Goal: Task Accomplishment & Management: Use online tool/utility

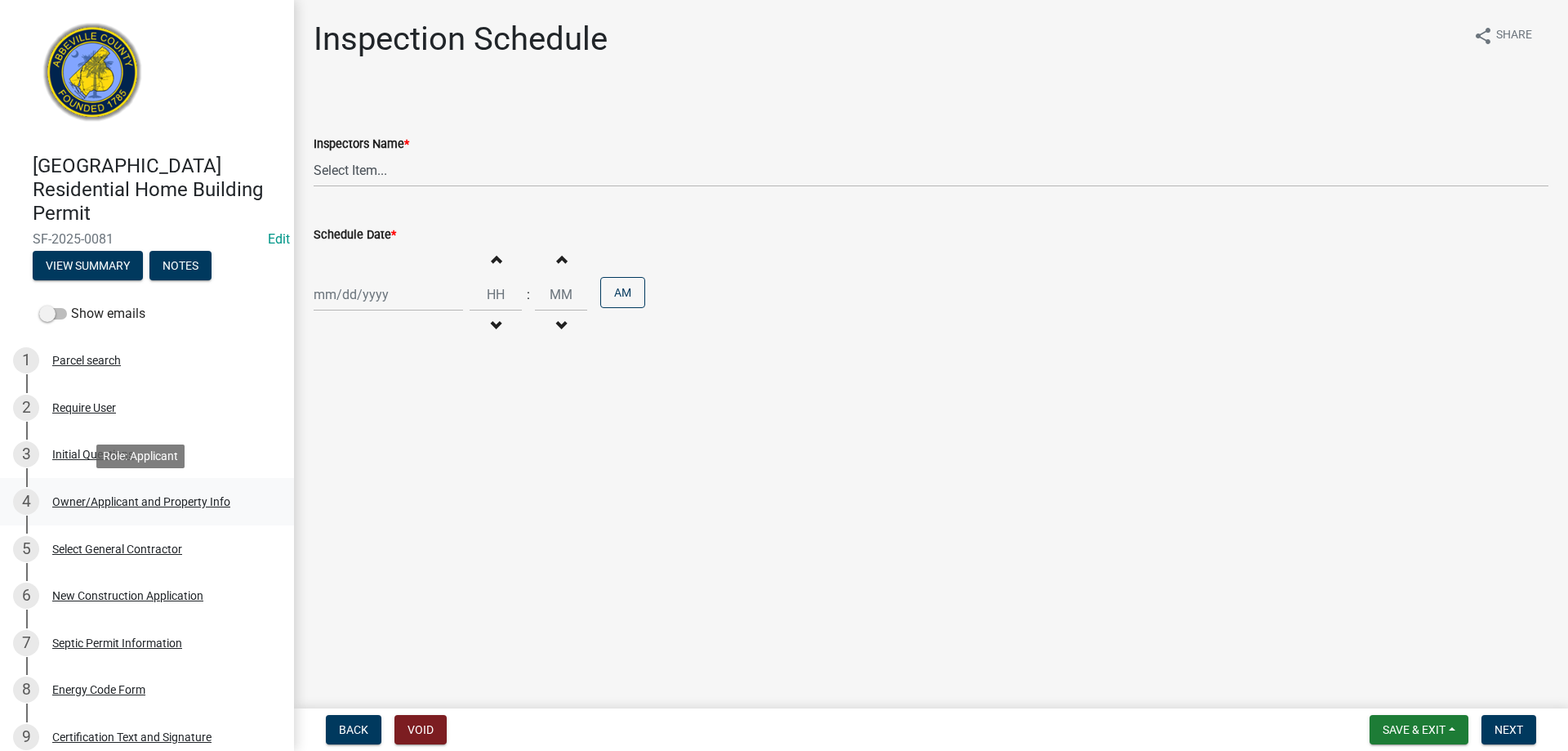
click at [86, 500] on div "Owner/Applicant and Property Info" at bounding box center [141, 501] width 178 height 12
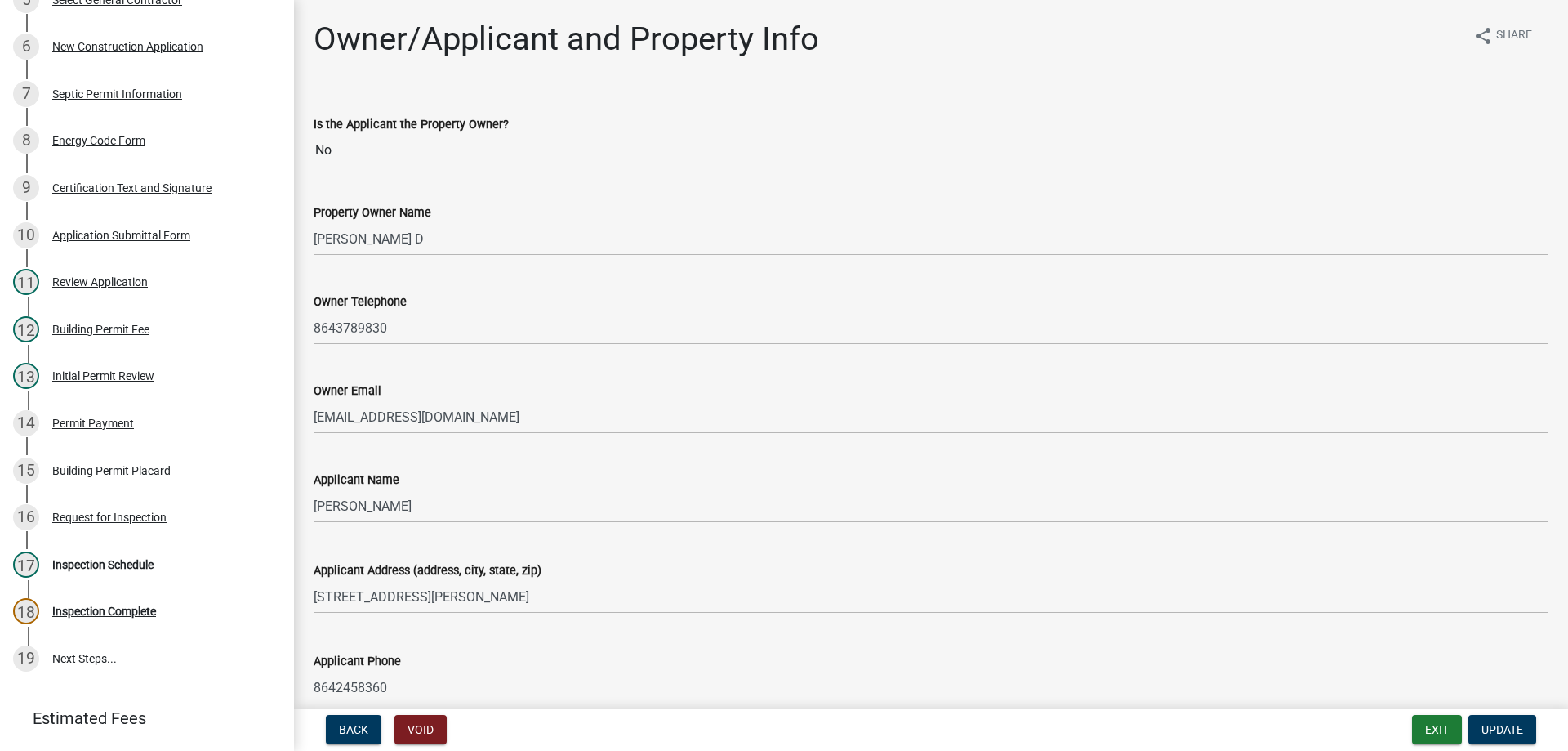
scroll to position [563, 0]
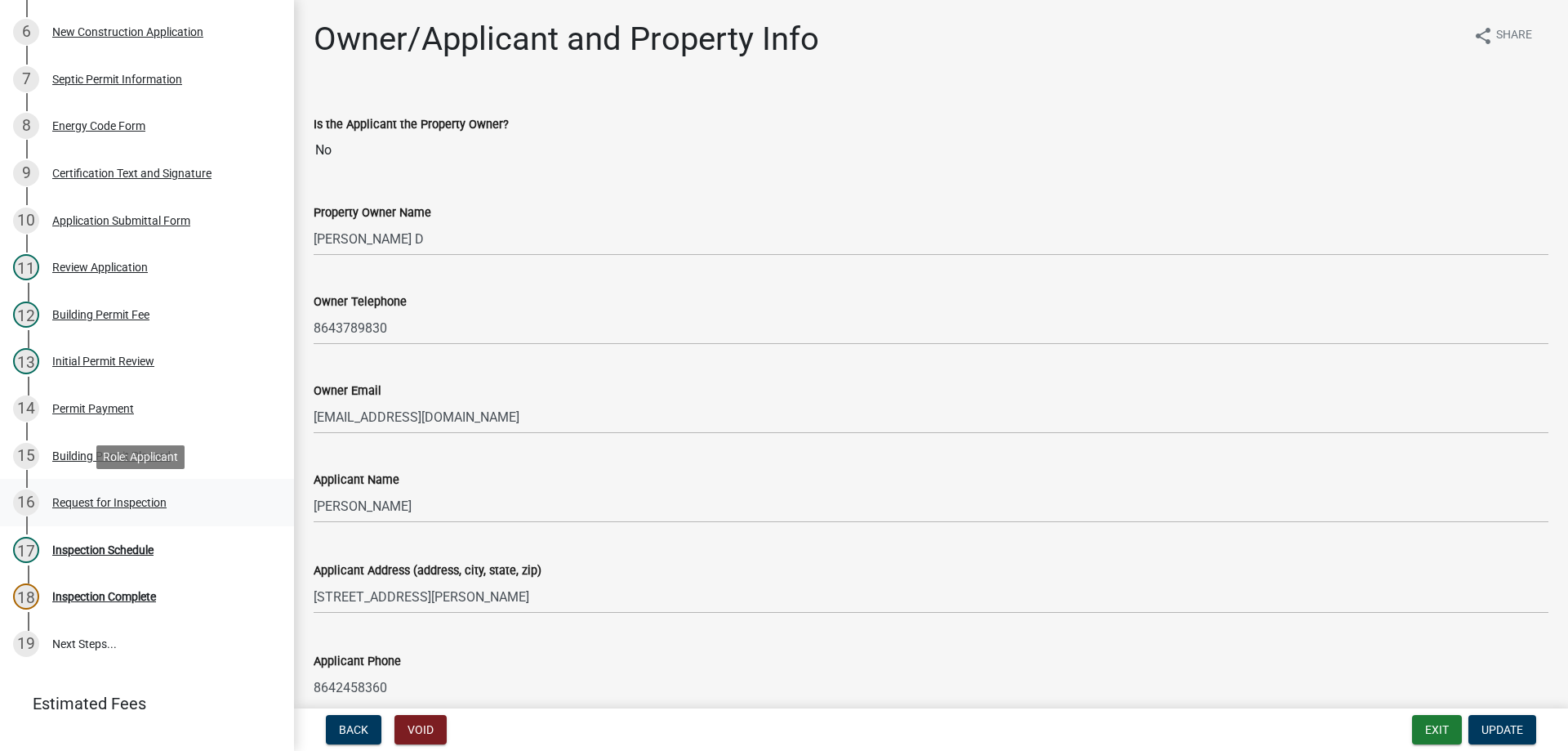
click at [91, 501] on div "Request for Inspection" at bounding box center [110, 502] width 114 height 12
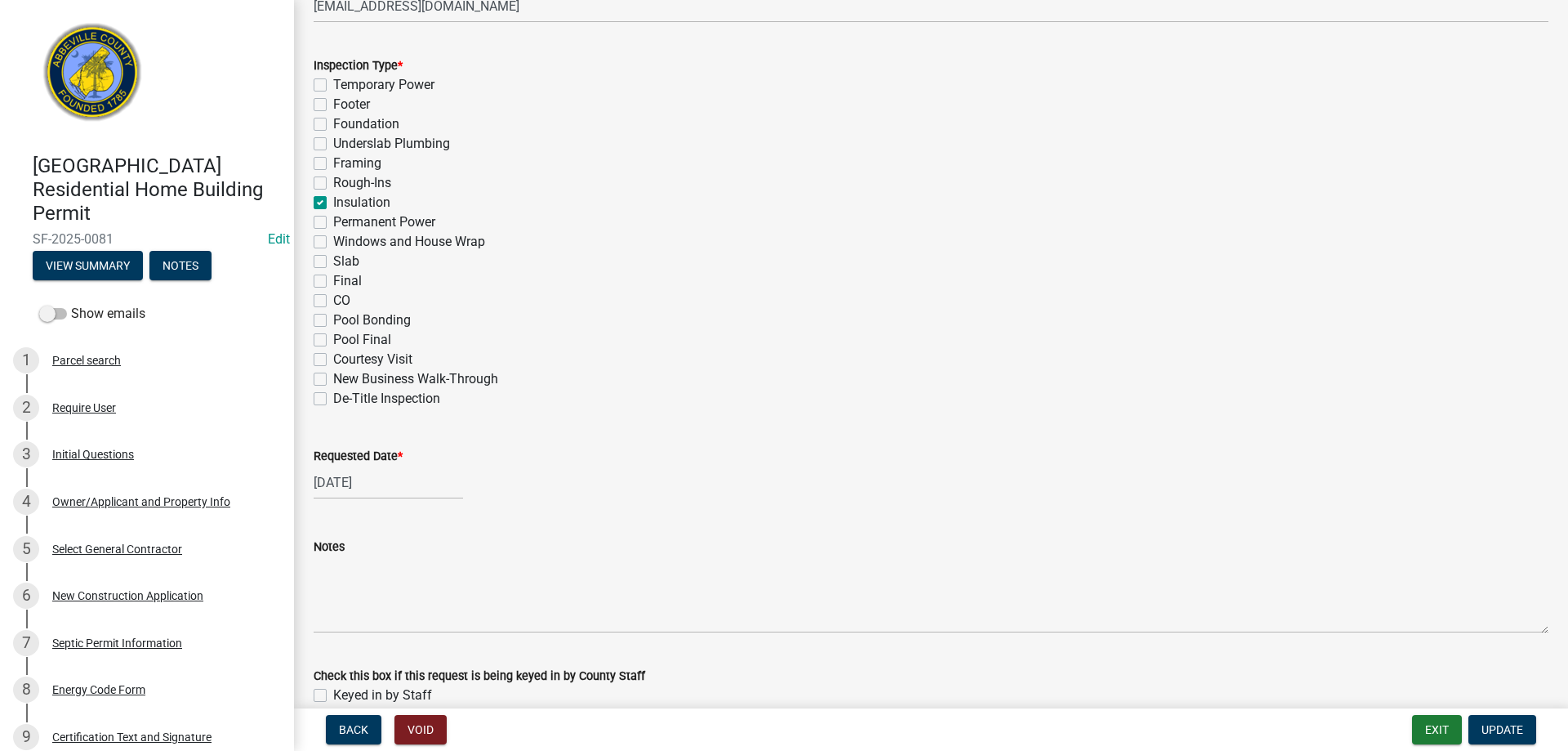
scroll to position [797, 0]
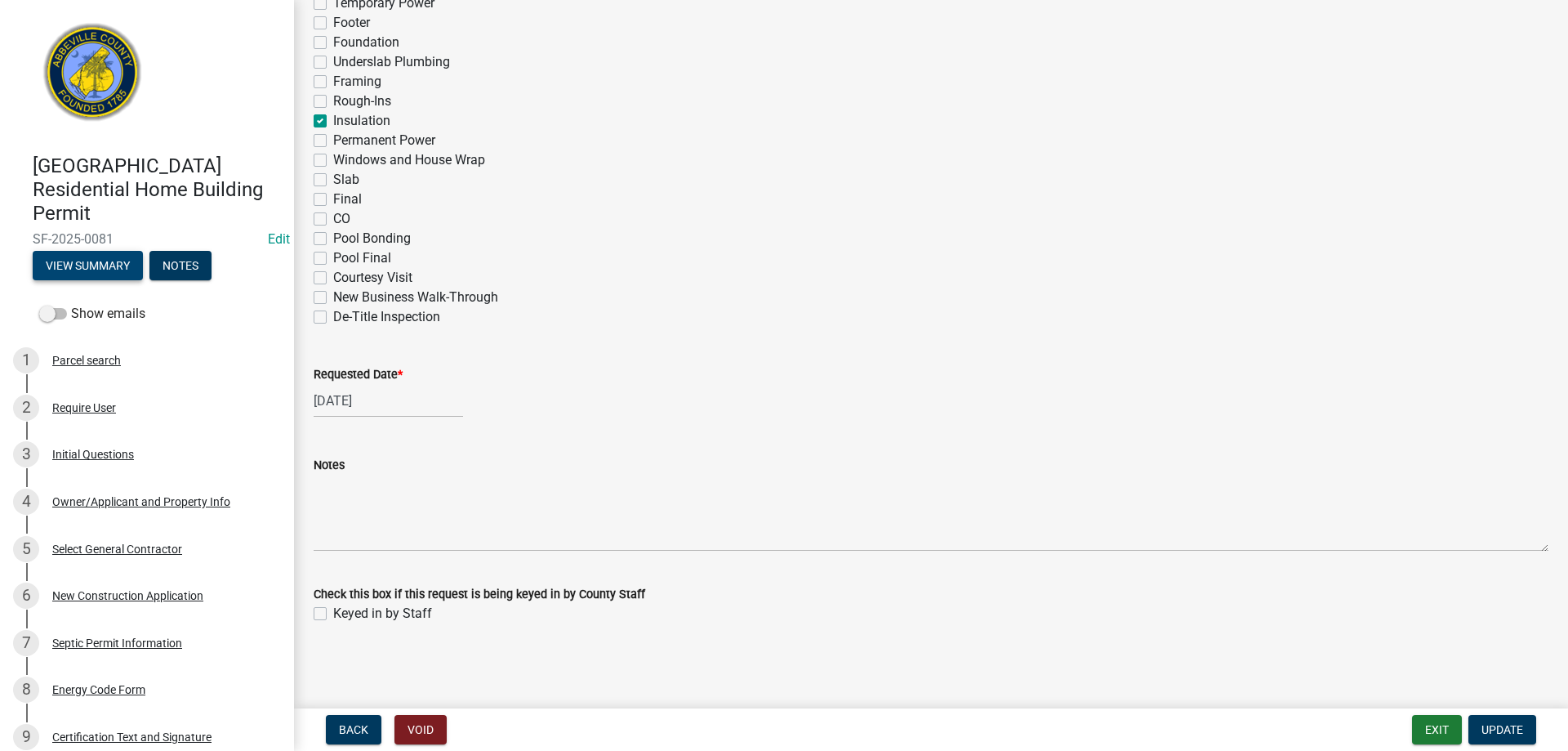
click at [90, 263] on button "View Summary" at bounding box center [88, 265] width 110 height 29
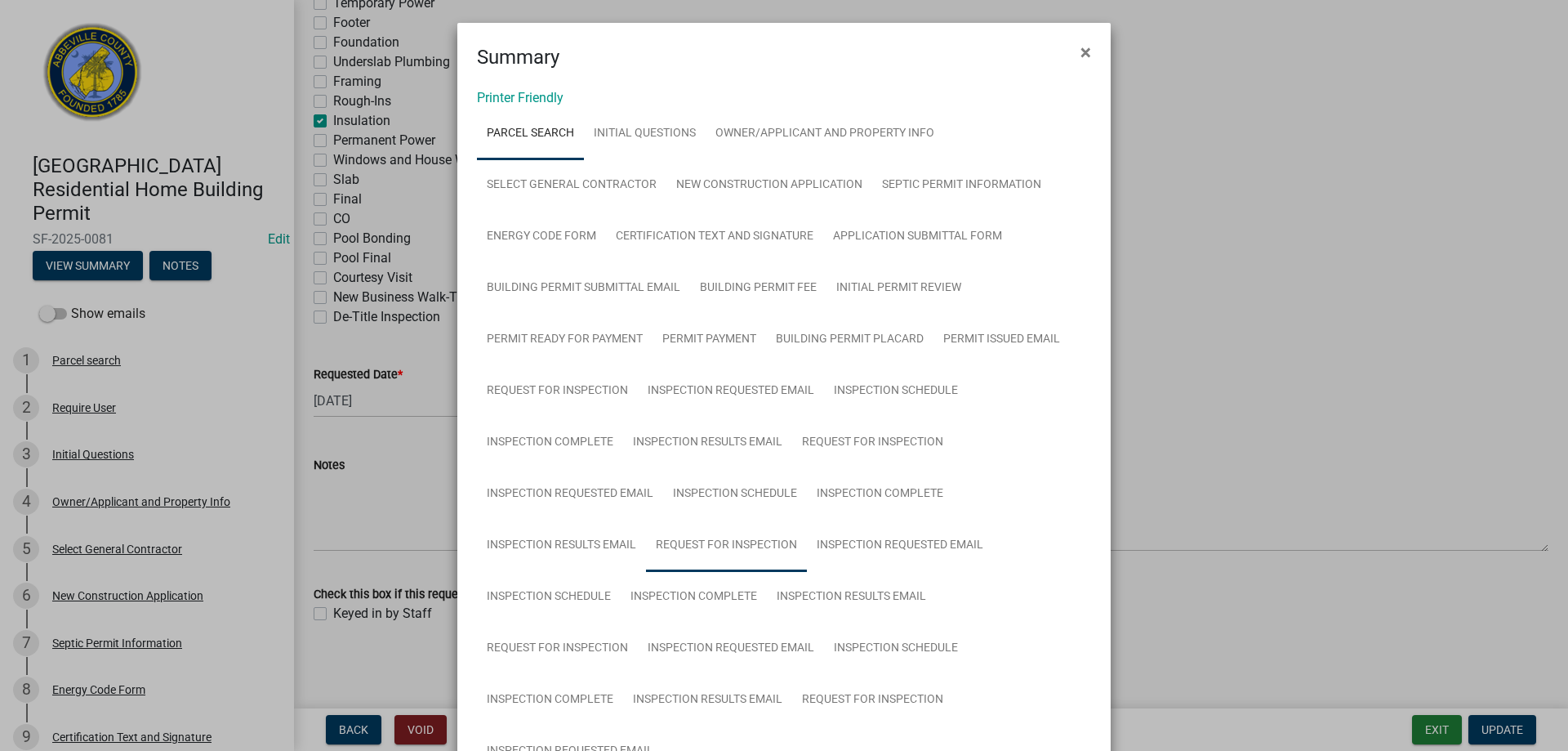
scroll to position [327, 0]
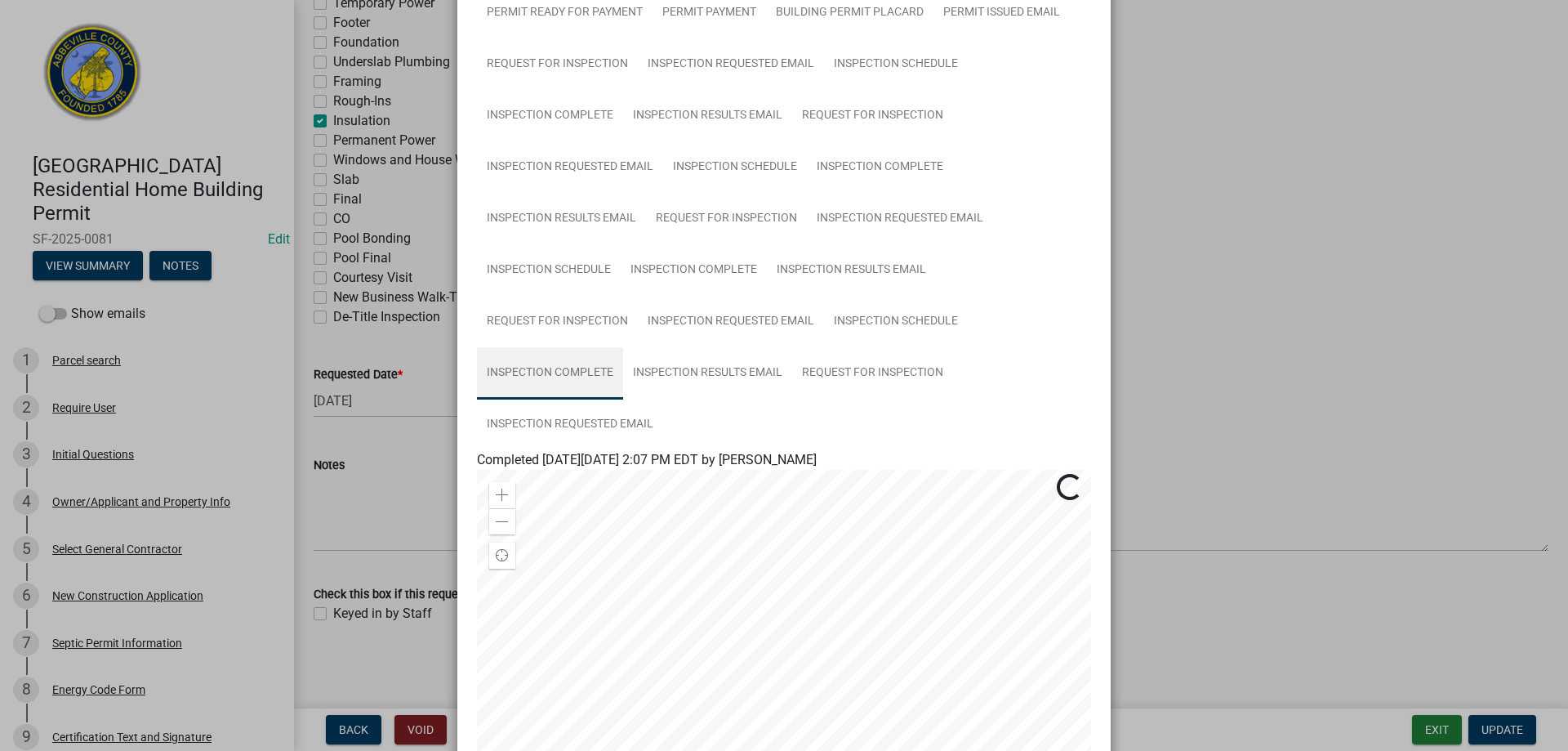
click at [530, 369] on link "Inspection Complete" at bounding box center [550, 373] width 146 height 53
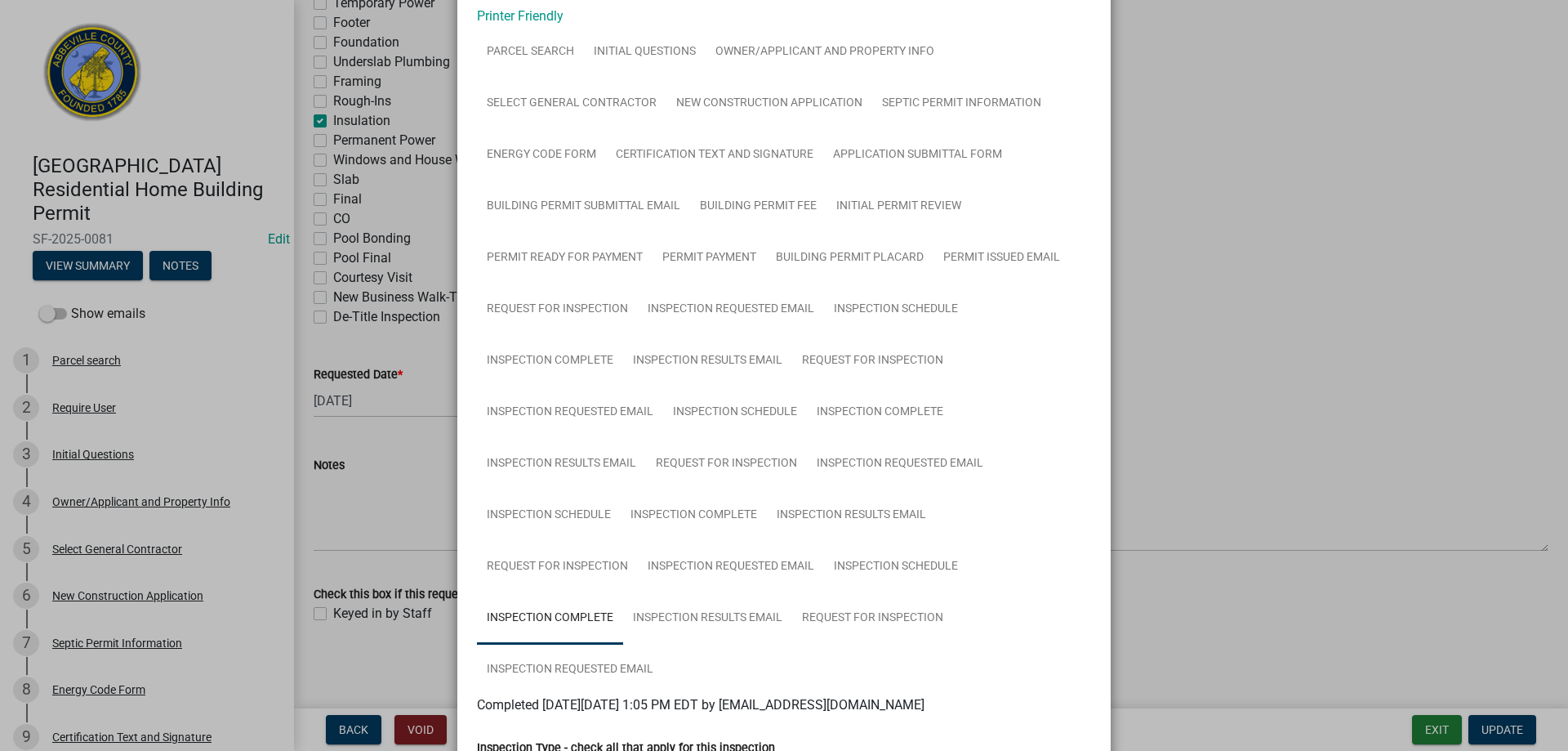
scroll to position [0, 0]
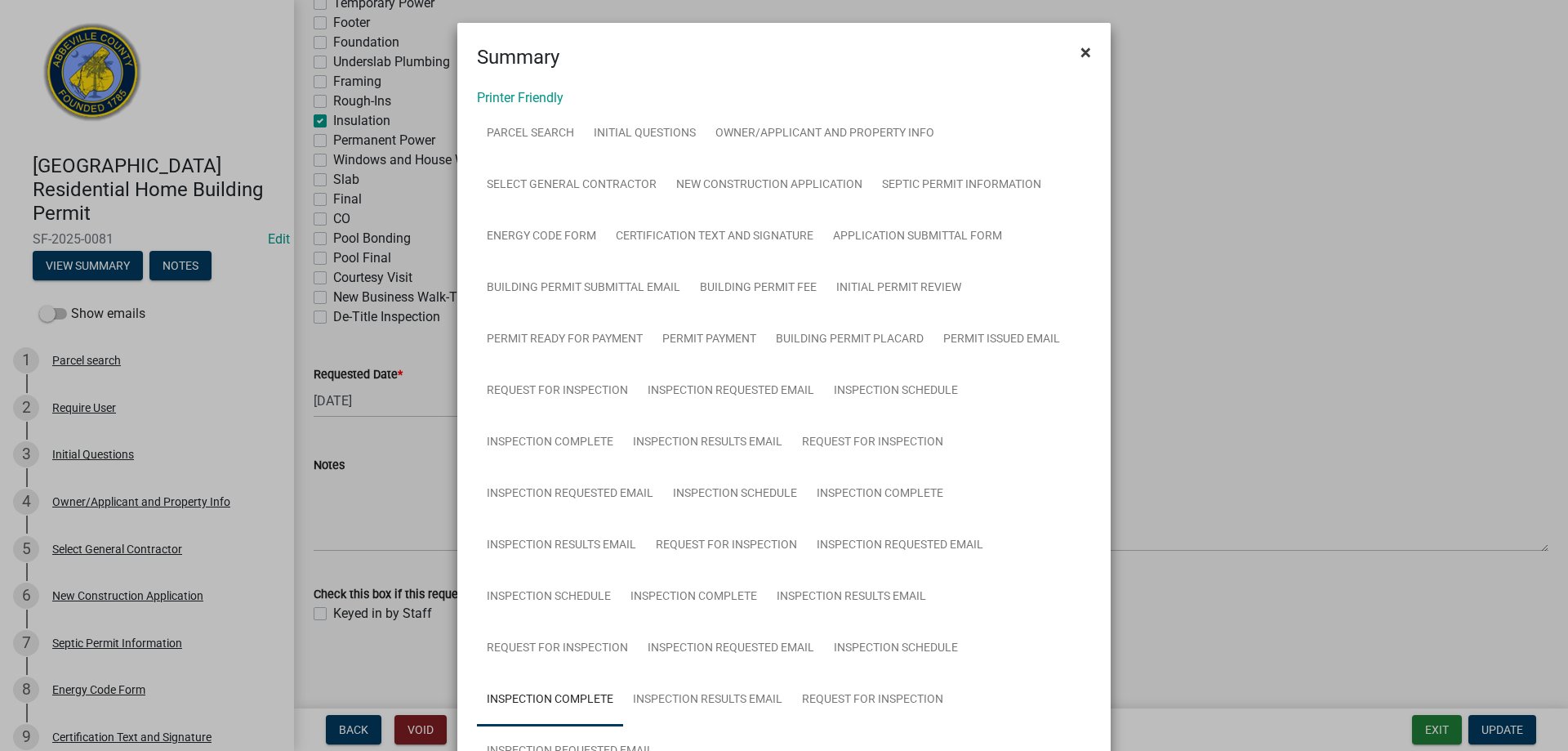
click at [1080, 50] on span "×" at bounding box center [1086, 53] width 11 height 23
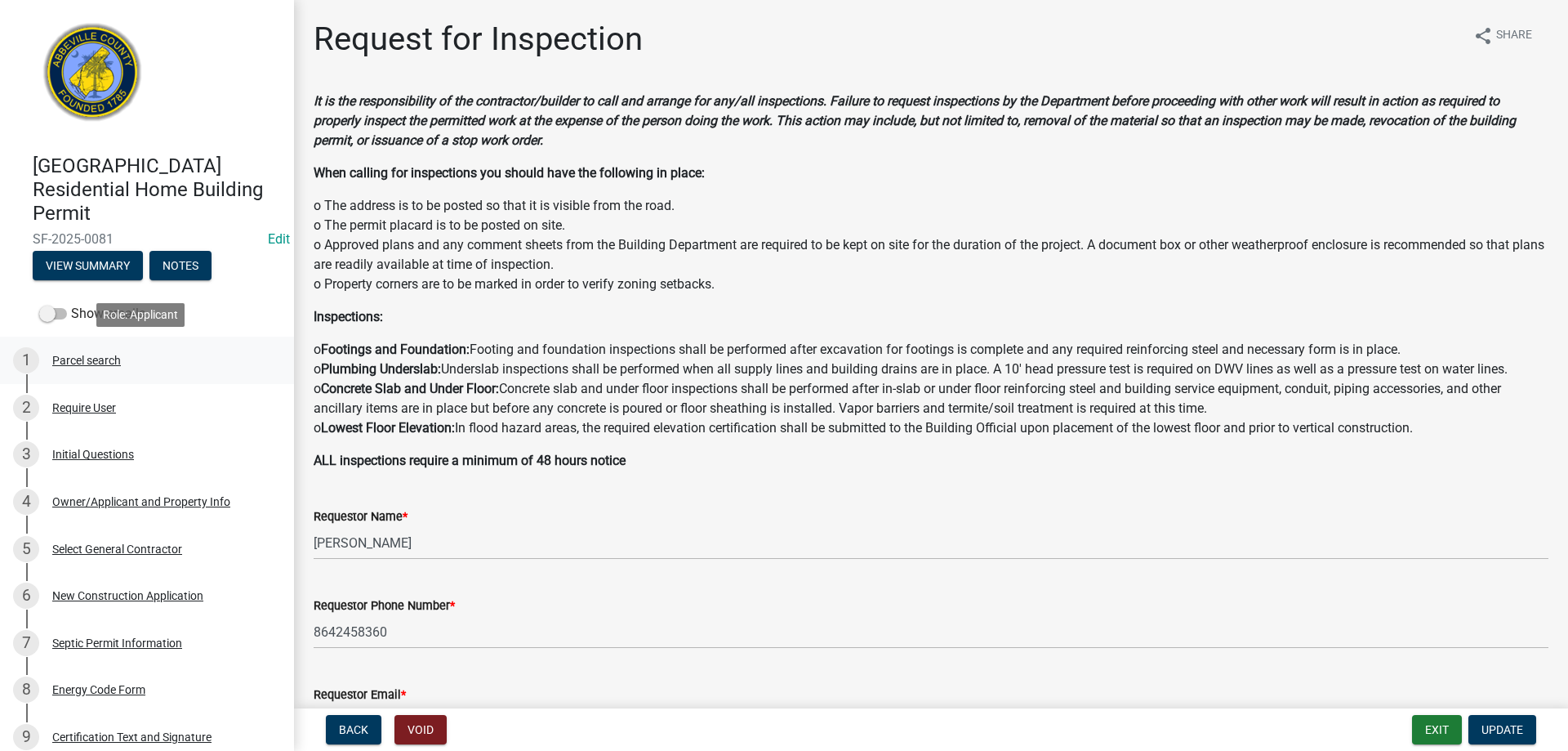
click at [79, 358] on div "Parcel search" at bounding box center [87, 360] width 69 height 12
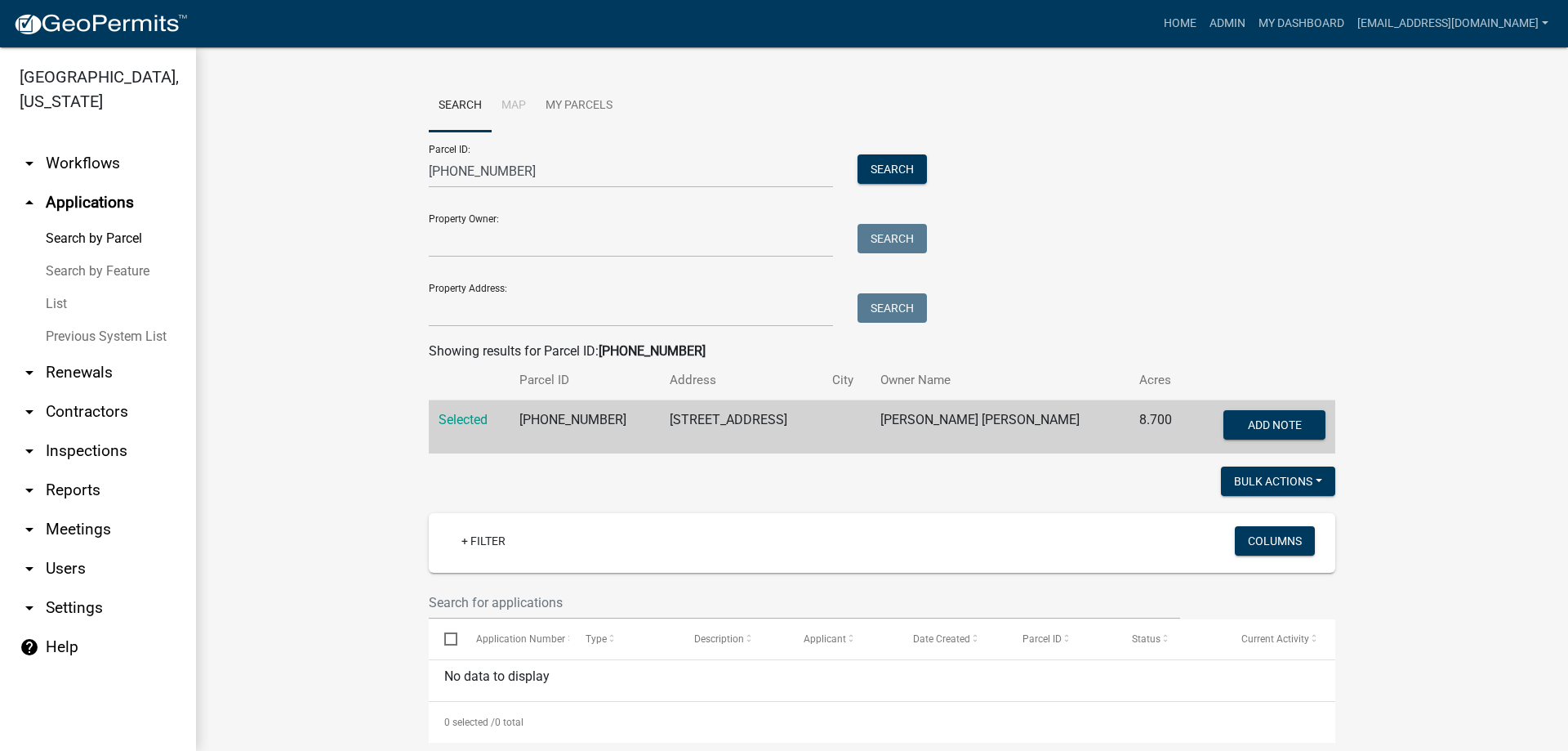
scroll to position [653, 0]
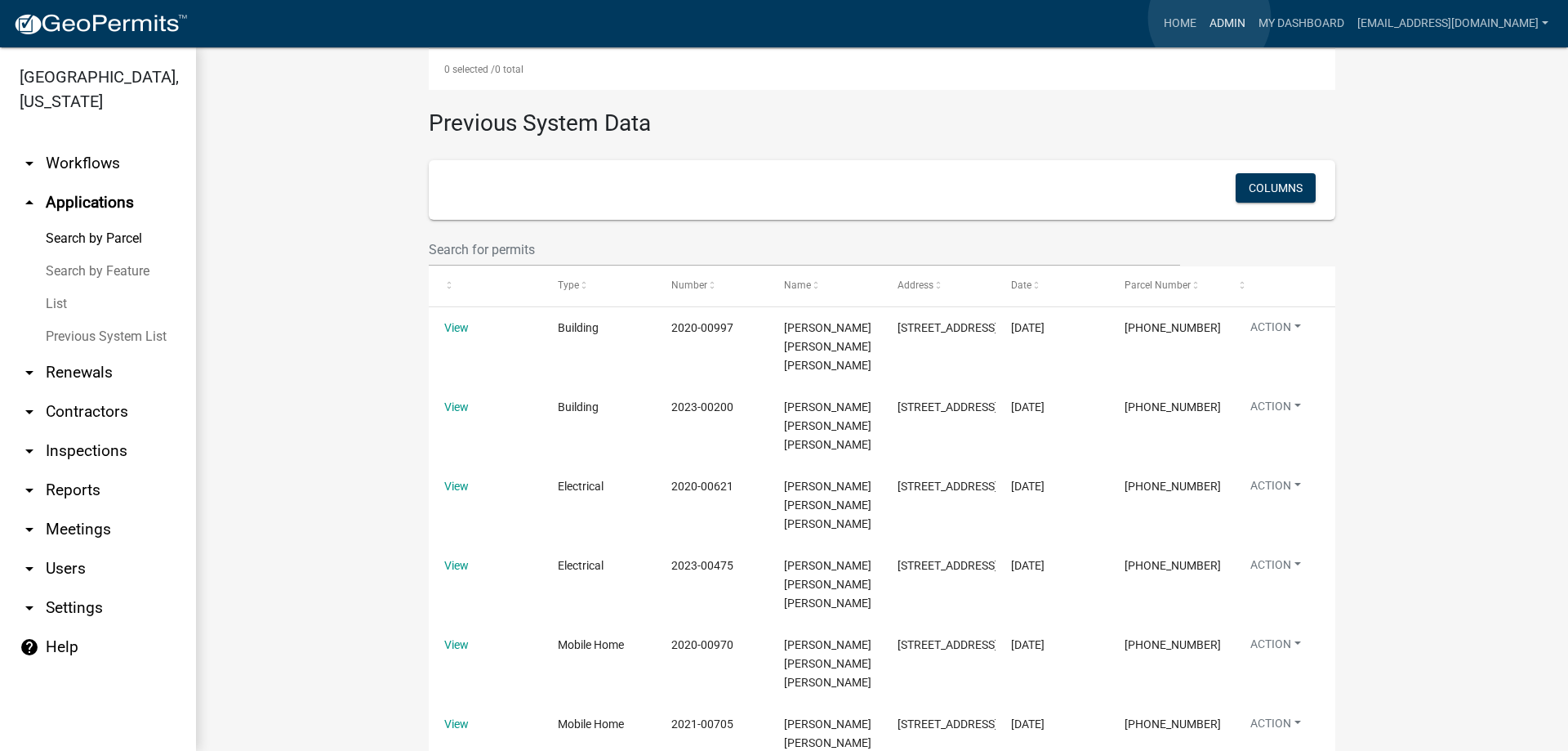
click at [1210, 18] on link "Admin" at bounding box center [1227, 23] width 49 height 31
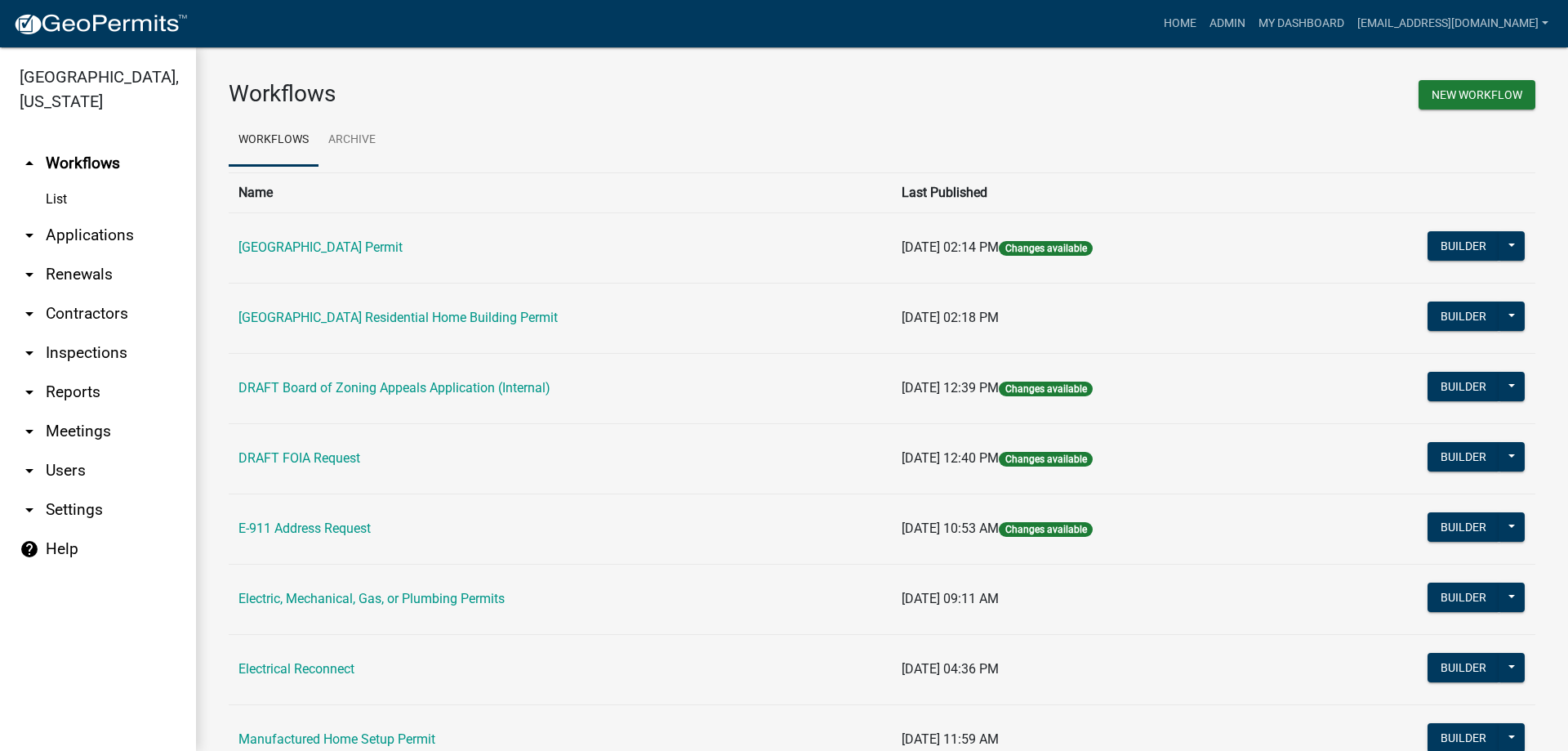
click at [87, 229] on link "arrow_drop_down Applications" at bounding box center [98, 235] width 196 height 39
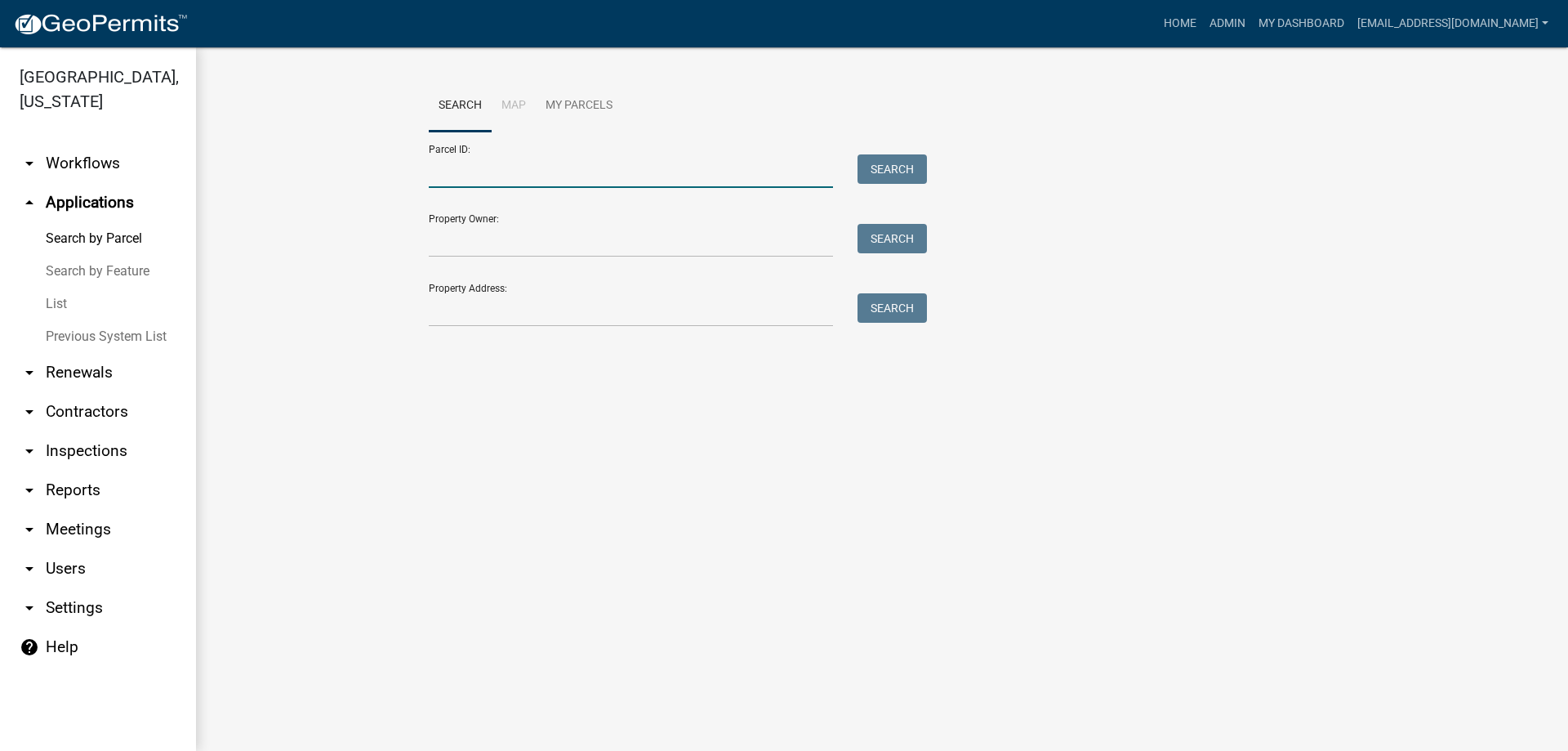
click at [488, 168] on input "Parcel ID:" at bounding box center [630, 171] width 405 height 34
type input "[PHONE_NUMBER]"
click at [878, 172] on button "Search" at bounding box center [892, 169] width 70 height 29
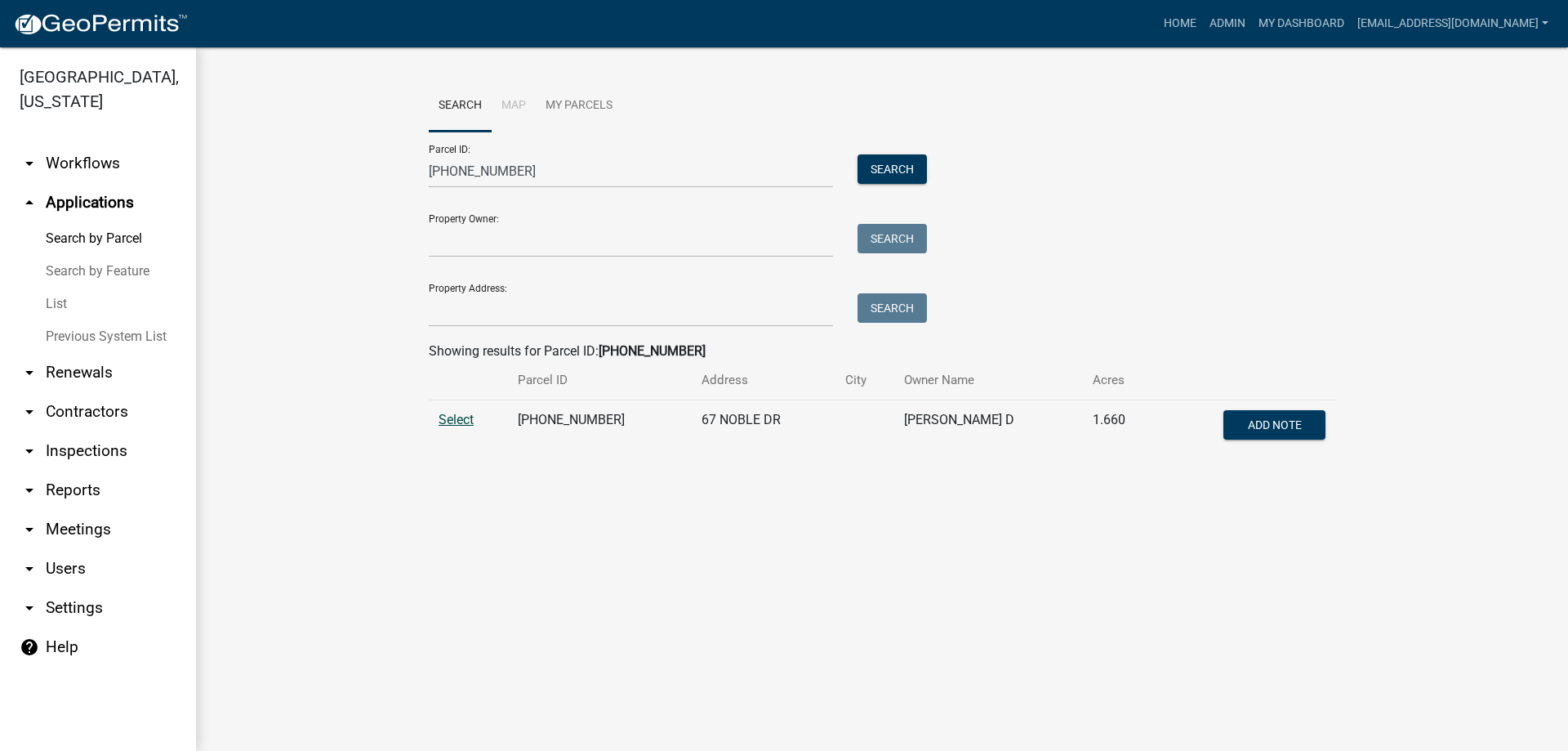
click at [449, 421] on span "Select" at bounding box center [455, 419] width 35 height 15
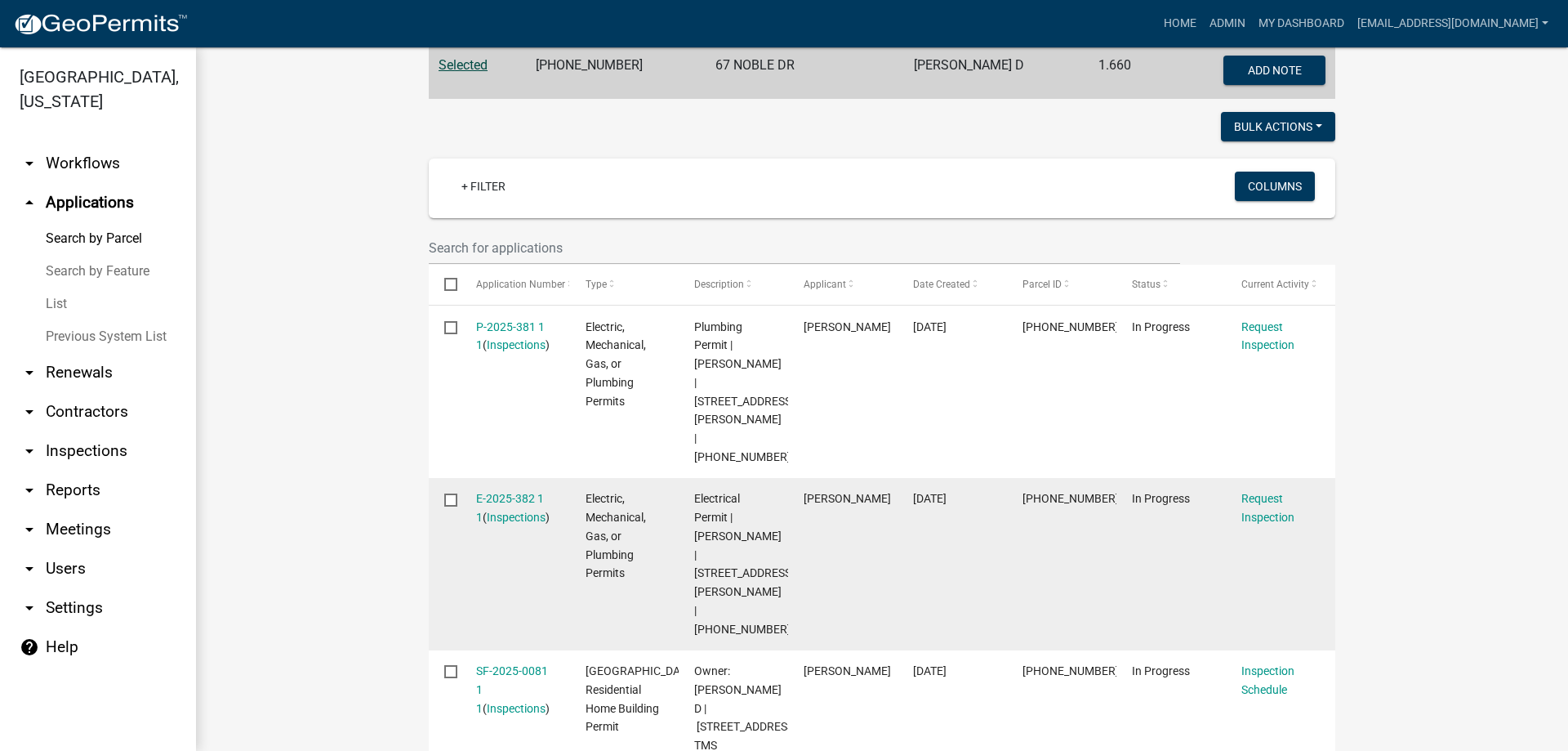
scroll to position [408, 0]
